Goal: Information Seeking & Learning: Learn about a topic

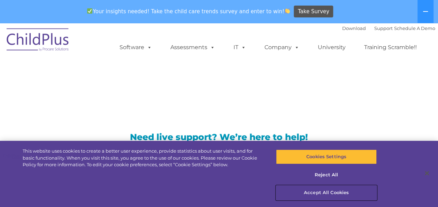
click at [329, 191] on button "Accept All Cookies" at bounding box center [326, 192] width 101 height 15
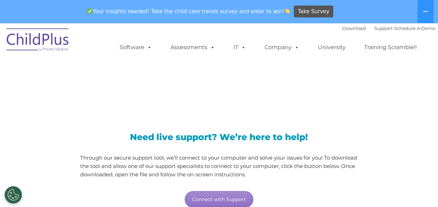
click at [239, 47] on span at bounding box center [242, 47] width 8 height 7
click at [242, 46] on span at bounding box center [242, 47] width 8 height 7
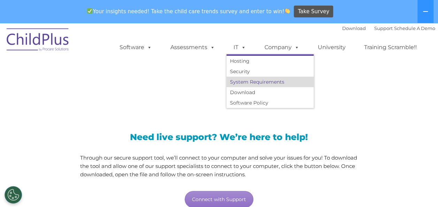
click at [270, 82] on link "System Requirements" at bounding box center [269, 82] width 87 height 10
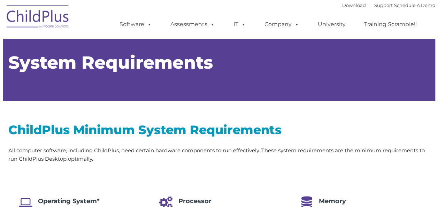
type input ""
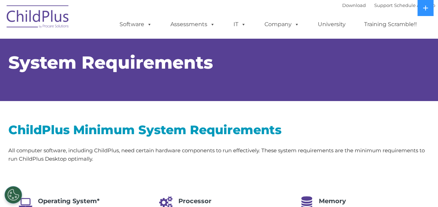
select select "MEDIUM"
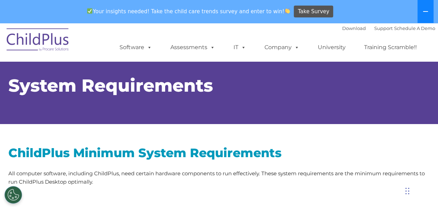
click at [426, 12] on icon at bounding box center [425, 11] width 5 height 1
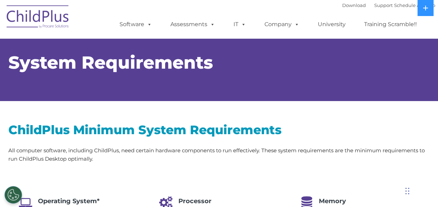
drag, startPoint x: 282, startPoint y: 139, endPoint x: 263, endPoint y: 167, distance: 33.3
click at [263, 167] on div "ChildPlus Minimum System Requirements All computer software, including ChildPlu…" at bounding box center [219, 208] width 422 height 172
click at [194, 1] on div "Download Support | Schedule A Demo  MENU MENU Software ChildPlus: The original…" at bounding box center [271, 19] width 330 height 38
click at [115, 11] on ul "Software ChildPlus: The original and most widely-used Head Start data managemen…" at bounding box center [271, 24] width 330 height 28
